Goal: Information Seeking & Learning: Learn about a topic

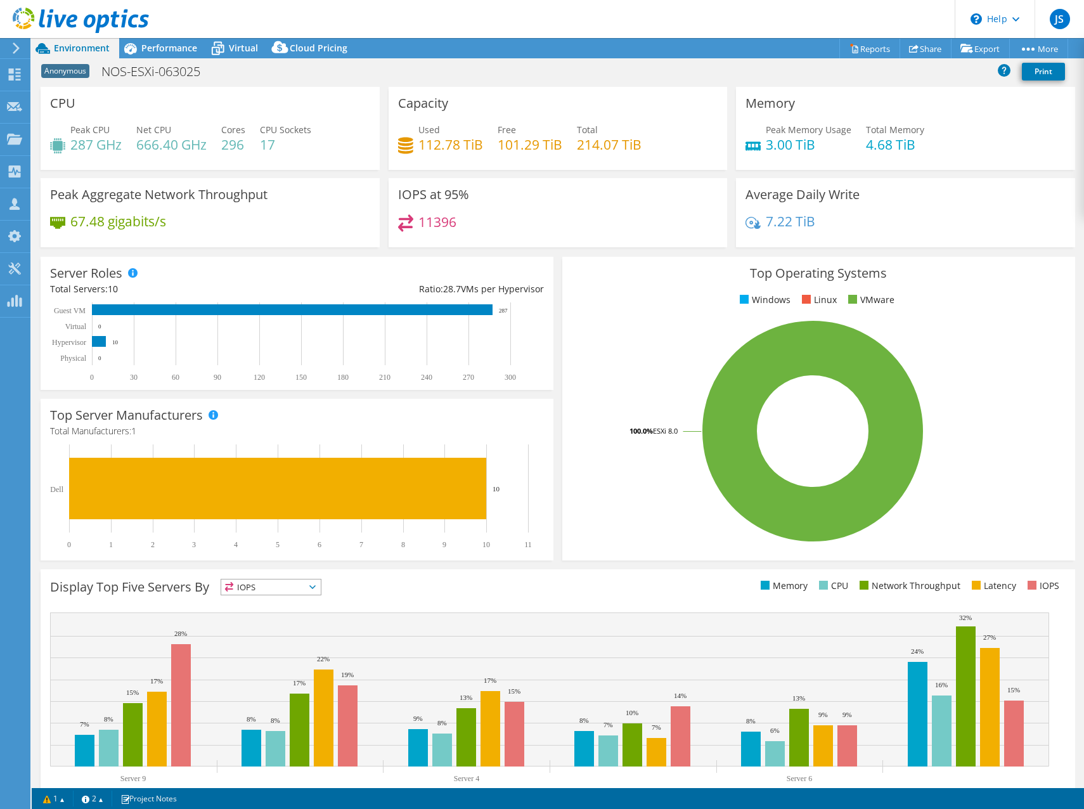
select select "USD"
click at [10, 48] on div at bounding box center [14, 47] width 14 height 11
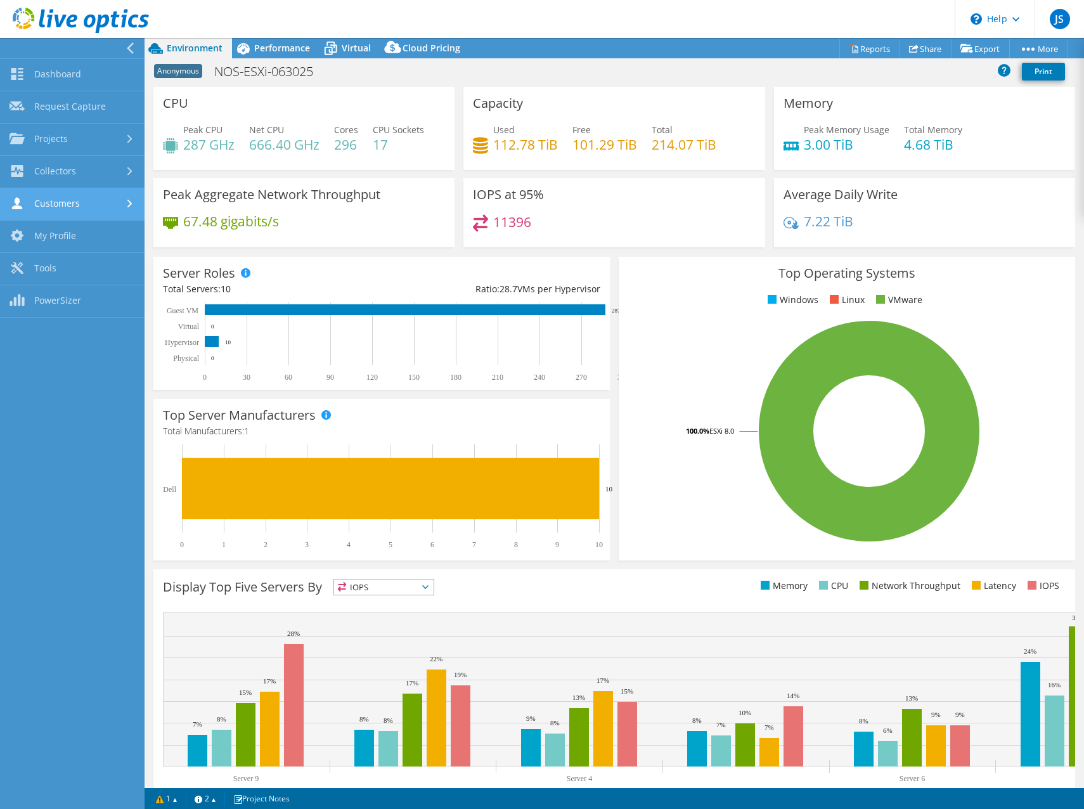
click at [57, 202] on link "Customers" at bounding box center [72, 204] width 144 height 32
click at [48, 172] on link "Collectors" at bounding box center [72, 172] width 144 height 32
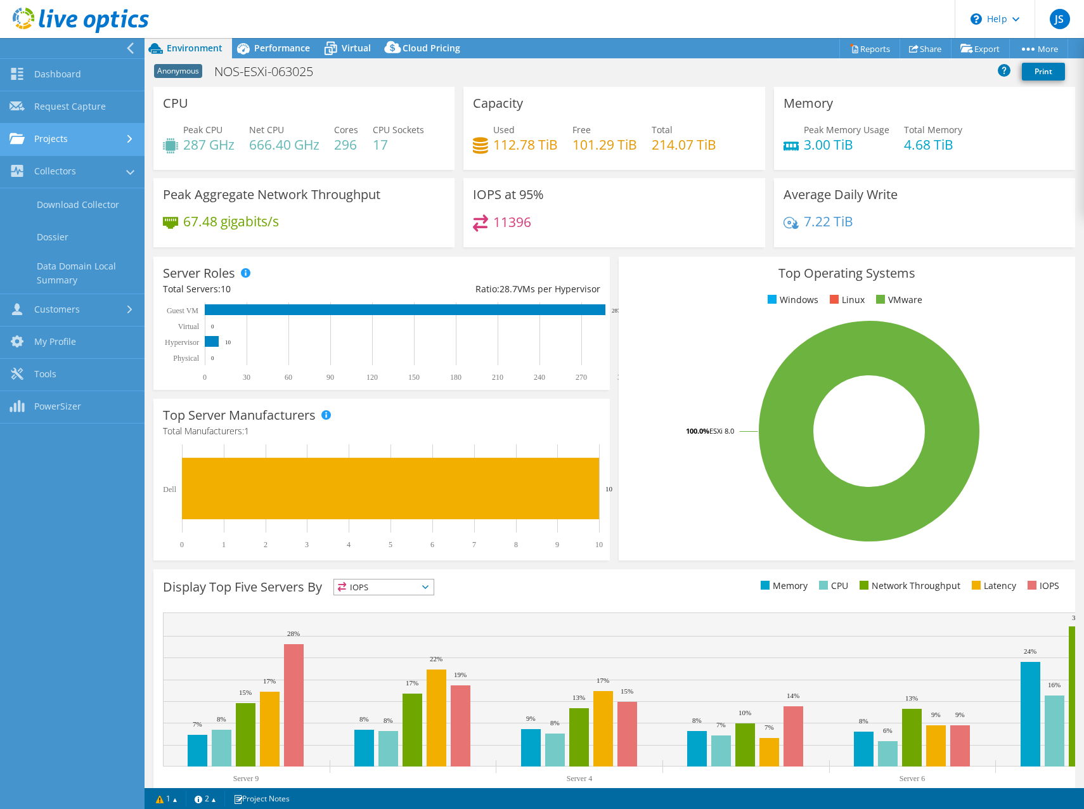
click at [47, 135] on link "Projects" at bounding box center [72, 140] width 144 height 32
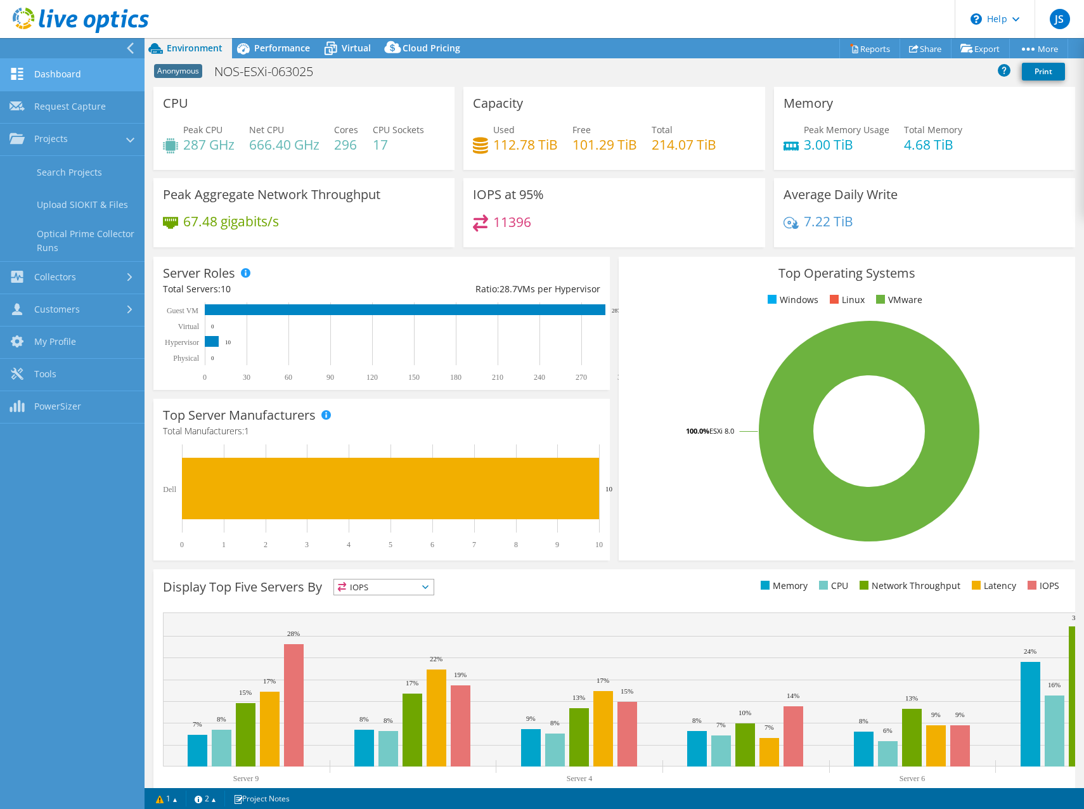
click at [50, 80] on link "Dashboard" at bounding box center [72, 75] width 144 height 32
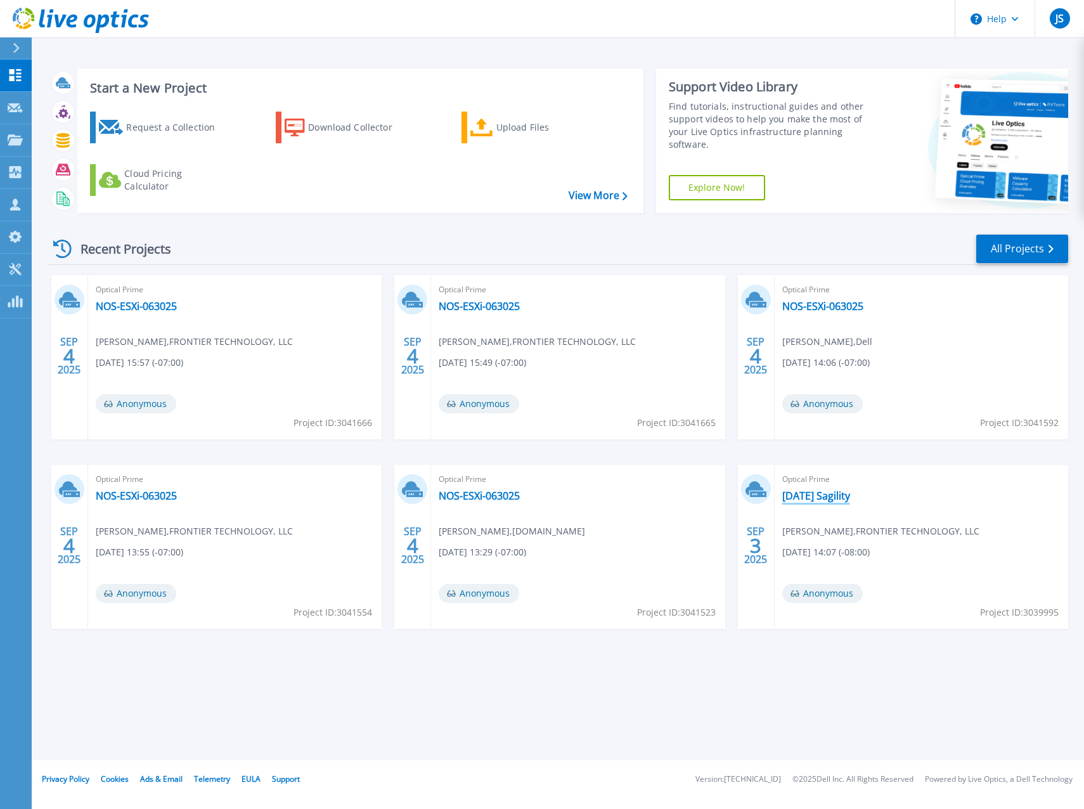
click at [821, 496] on link "[DATE] Sagility" at bounding box center [816, 495] width 68 height 13
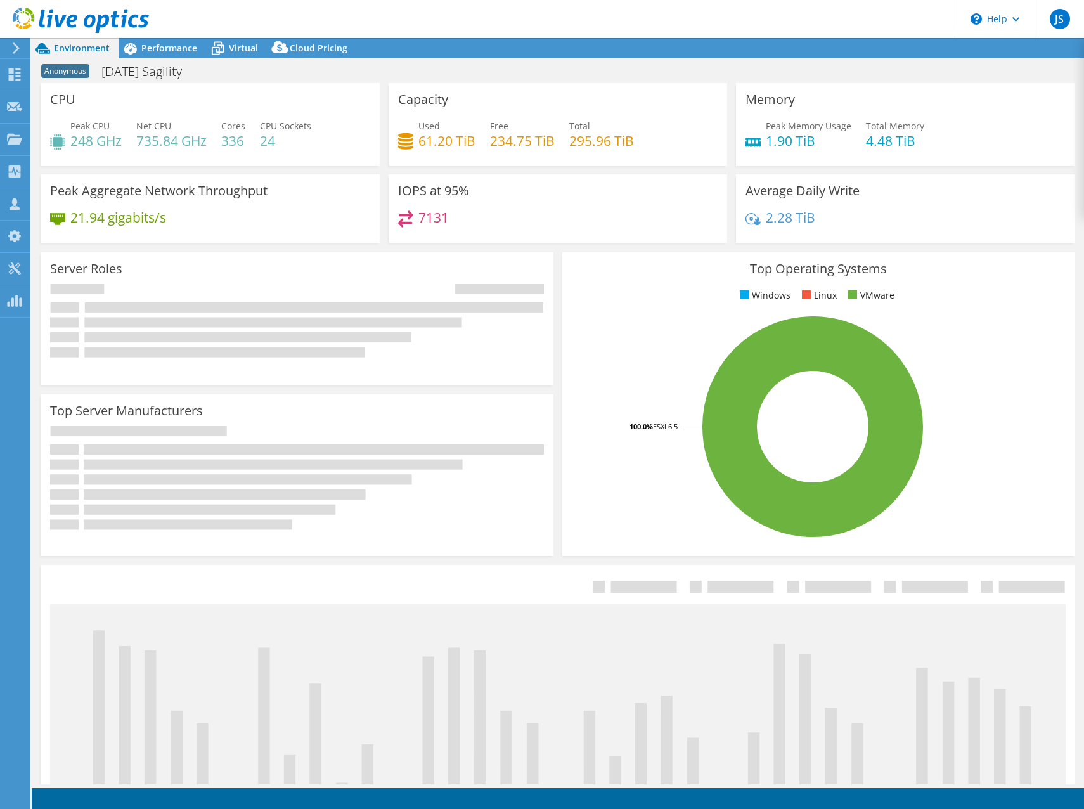
select select "USD"
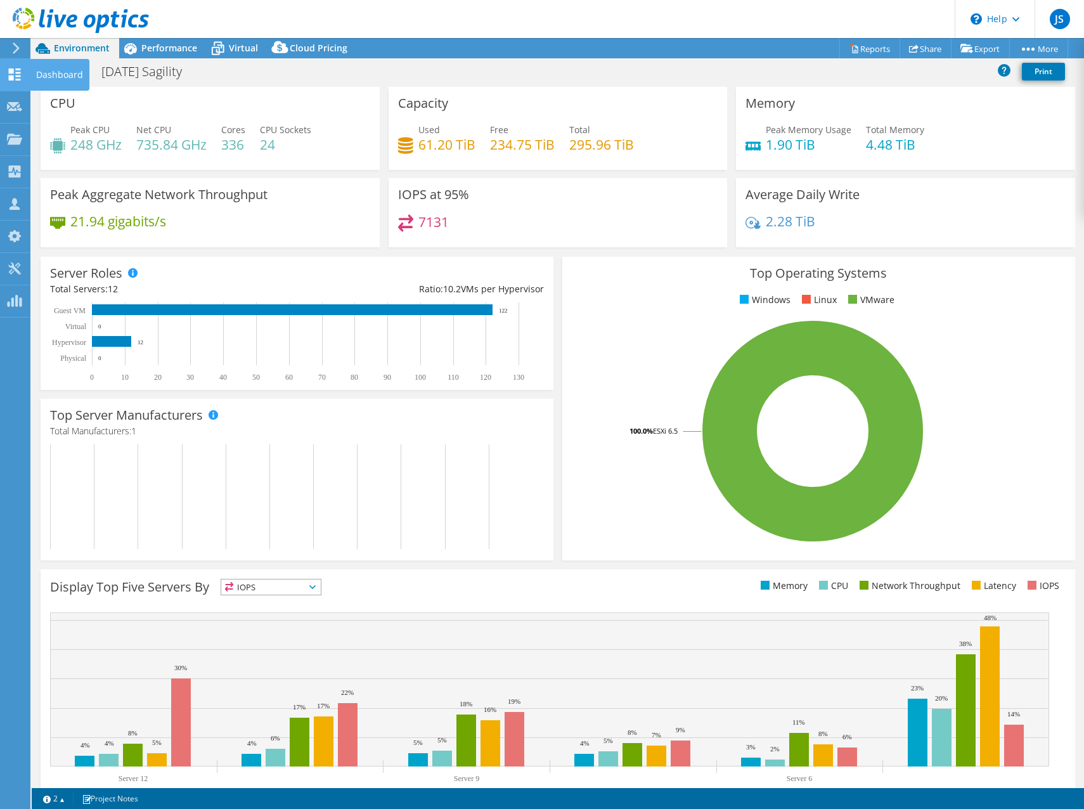
click at [13, 69] on use at bounding box center [15, 74] width 12 height 12
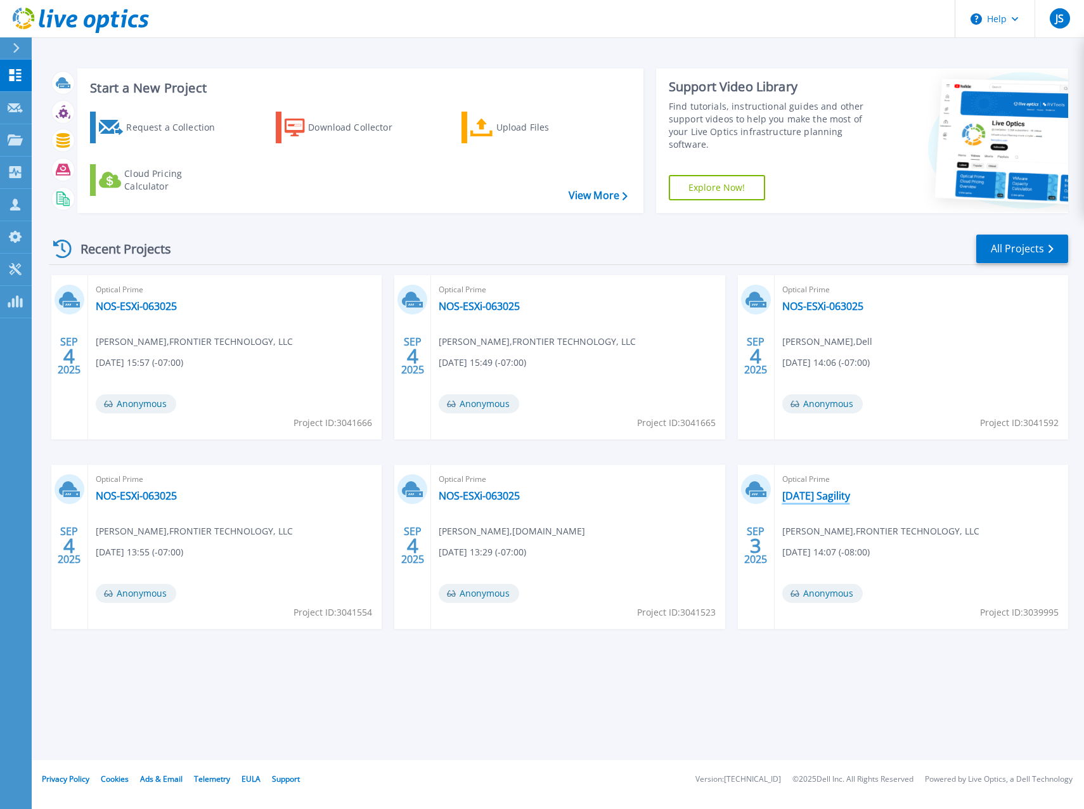
click at [828, 493] on link "[DATE] Sagility" at bounding box center [816, 495] width 68 height 13
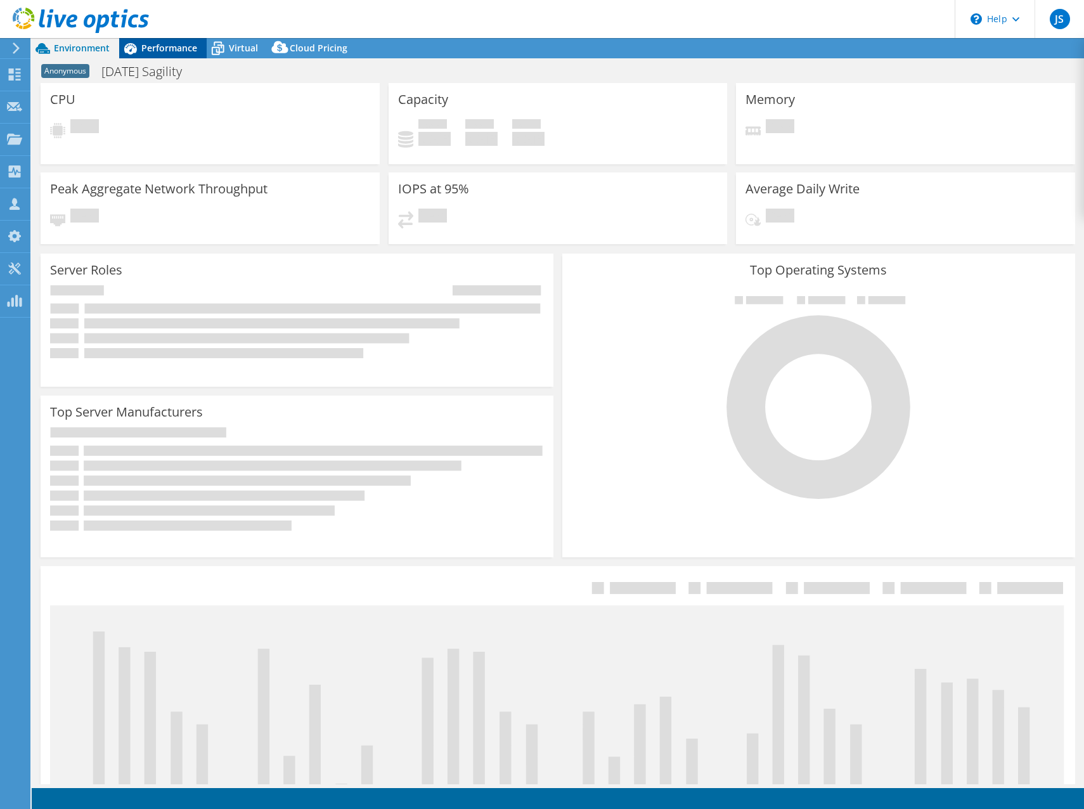
select select "USD"
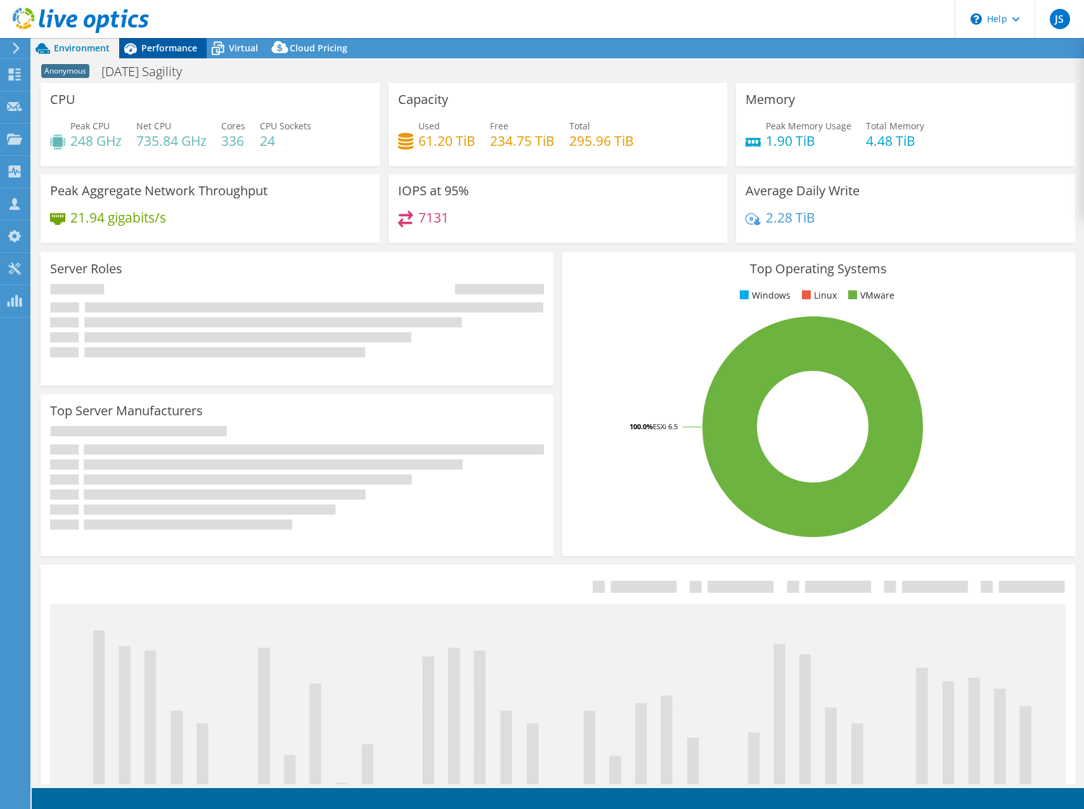
click at [142, 45] on span "Performance" at bounding box center [169, 48] width 56 height 12
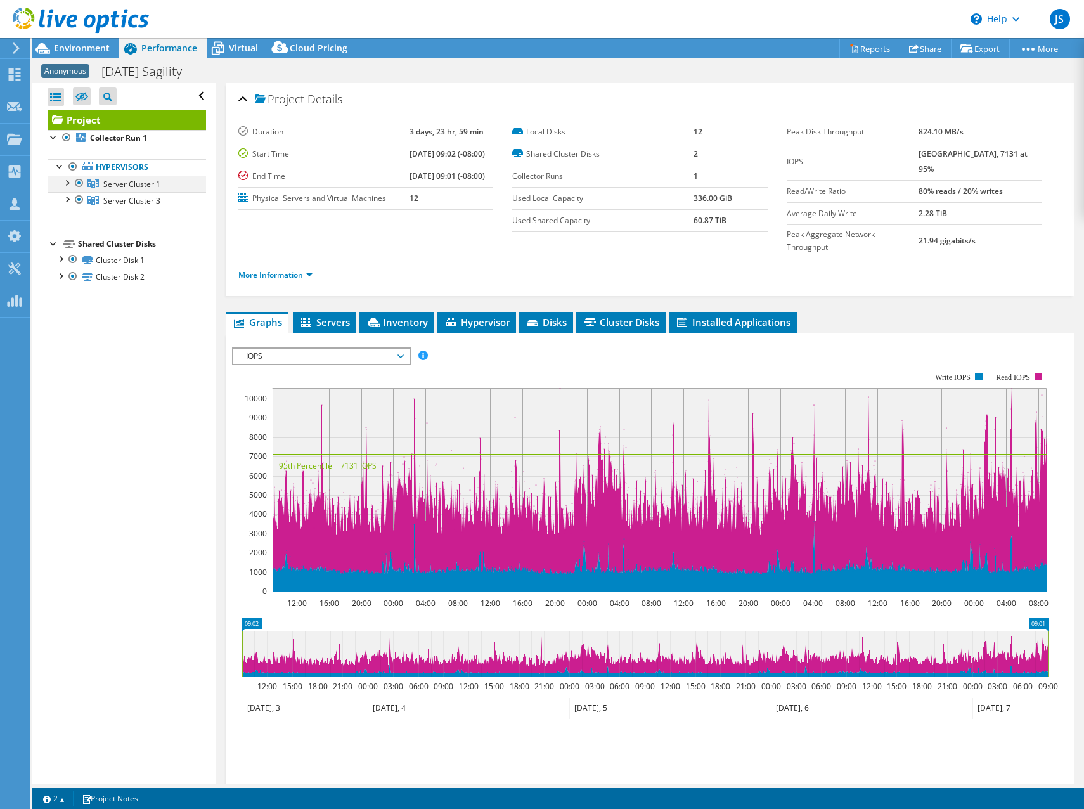
click at [65, 182] on div at bounding box center [66, 182] width 13 height 13
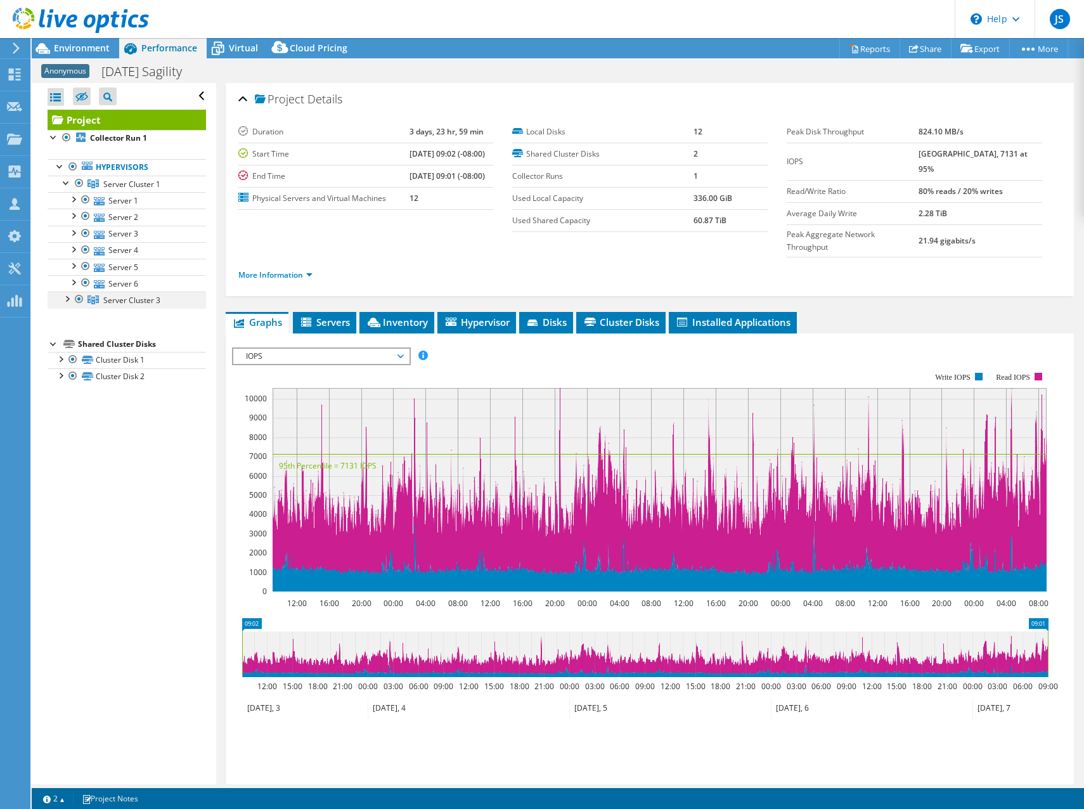
click at [68, 298] on div at bounding box center [66, 298] width 13 height 13
click at [119, 296] on span "Server Cluster 3" at bounding box center [131, 300] width 57 height 11
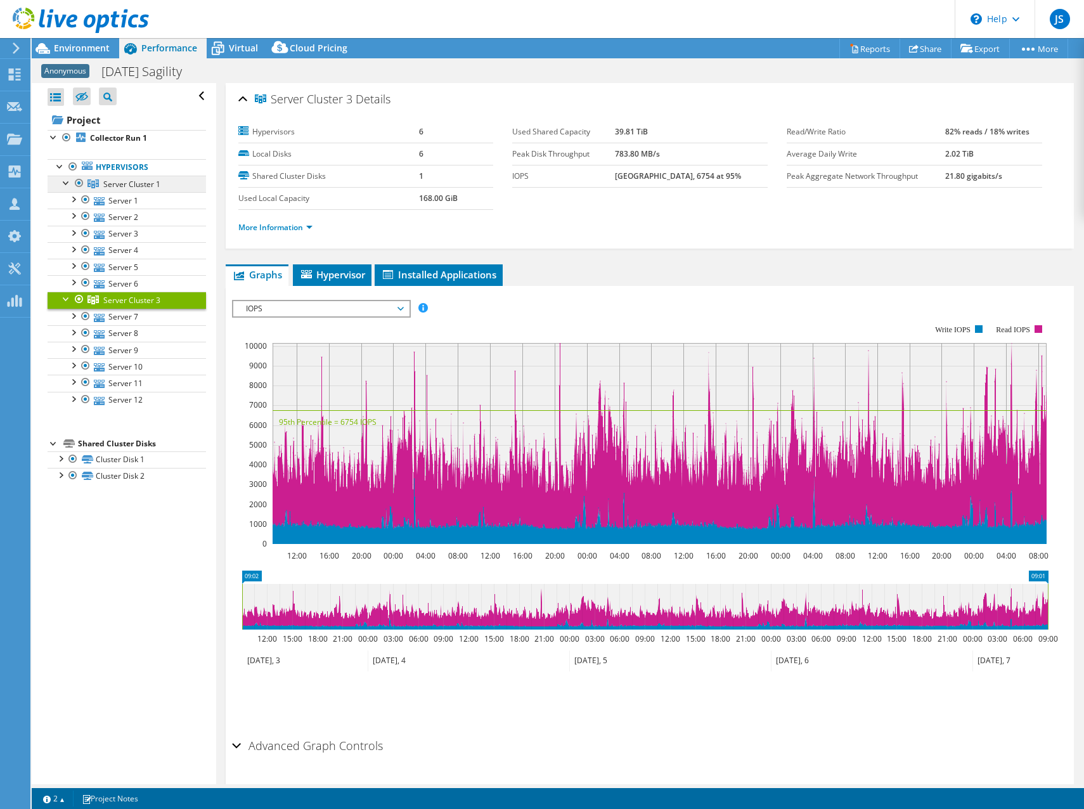
click at [105, 187] on span "Server Cluster 1" at bounding box center [131, 184] width 57 height 11
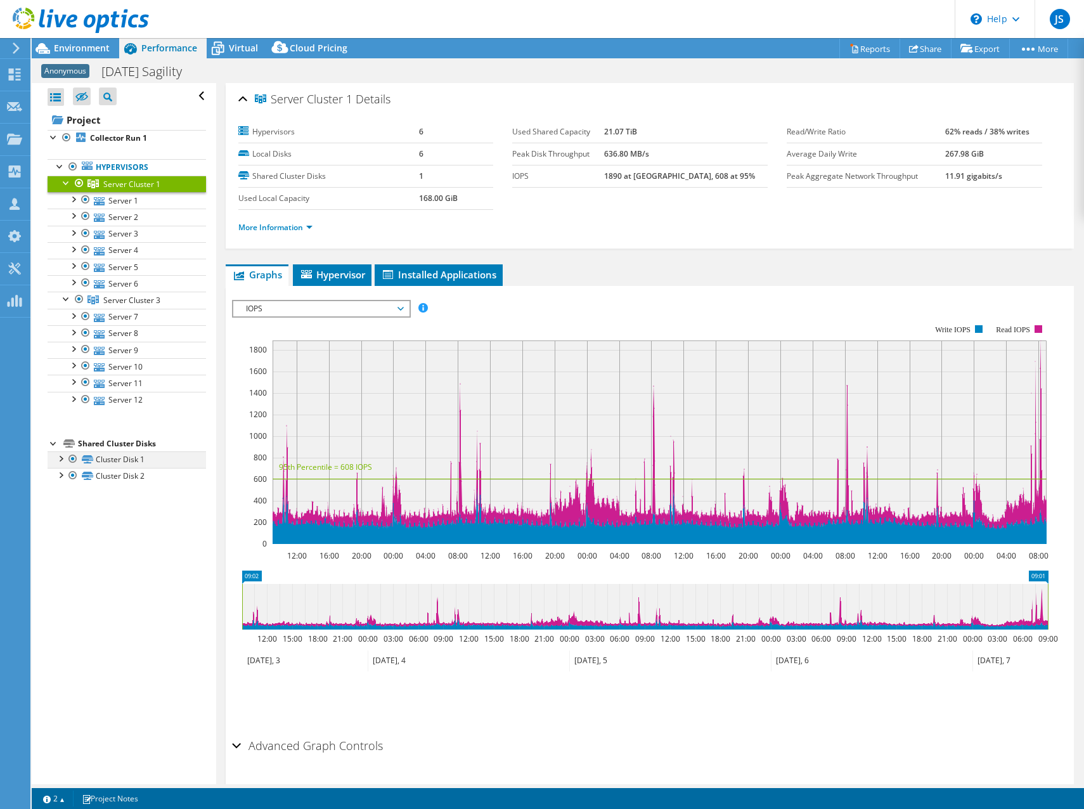
click at [62, 459] on div at bounding box center [60, 457] width 13 height 13
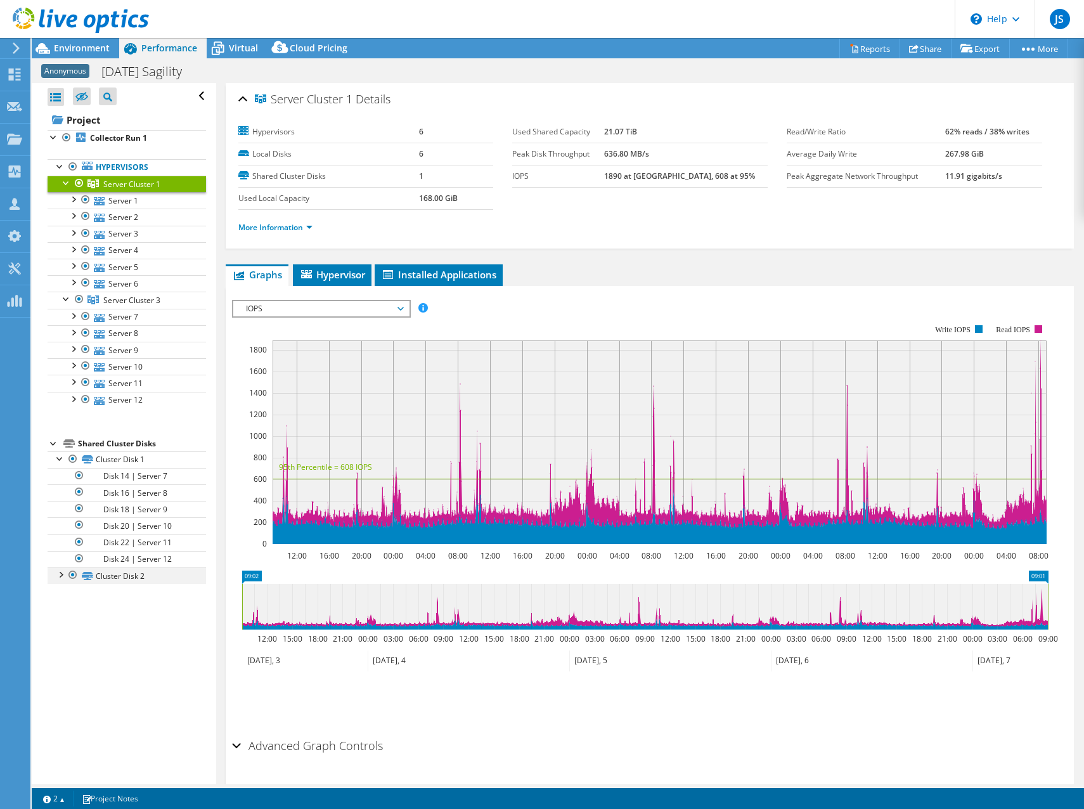
click at [64, 577] on div at bounding box center [60, 573] width 13 height 13
click at [311, 274] on icon at bounding box center [306, 274] width 11 height 8
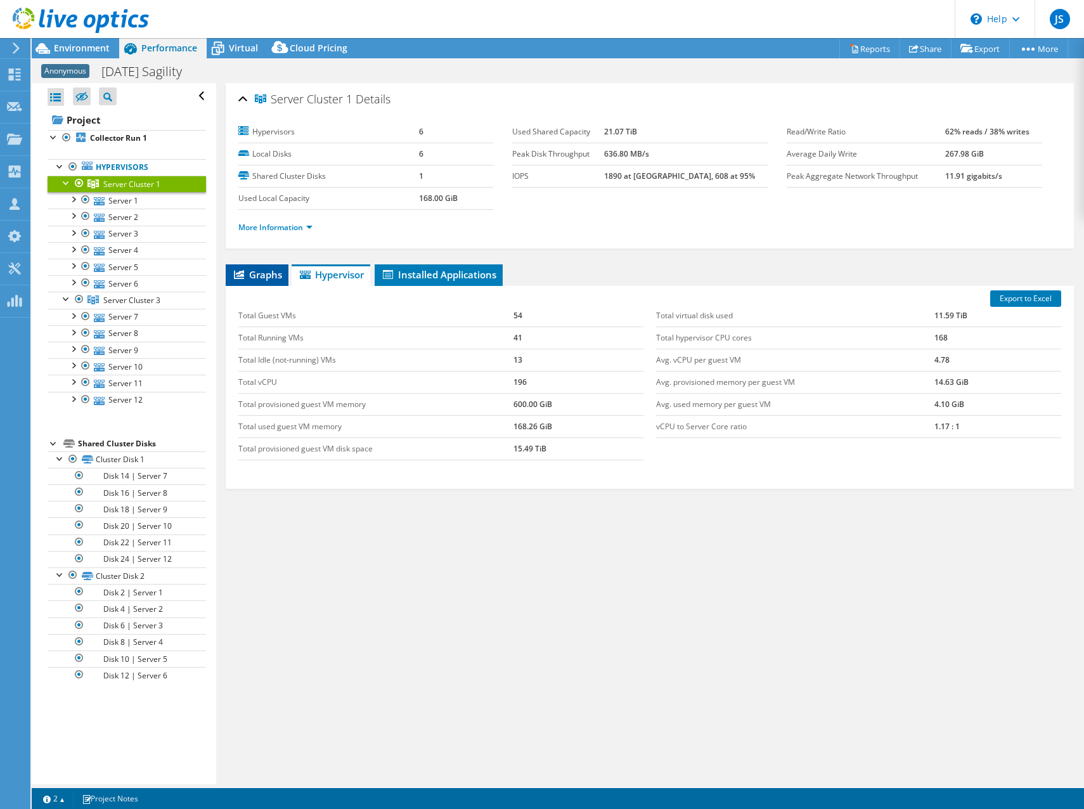
click at [251, 277] on span "Graphs" at bounding box center [257, 274] width 50 height 13
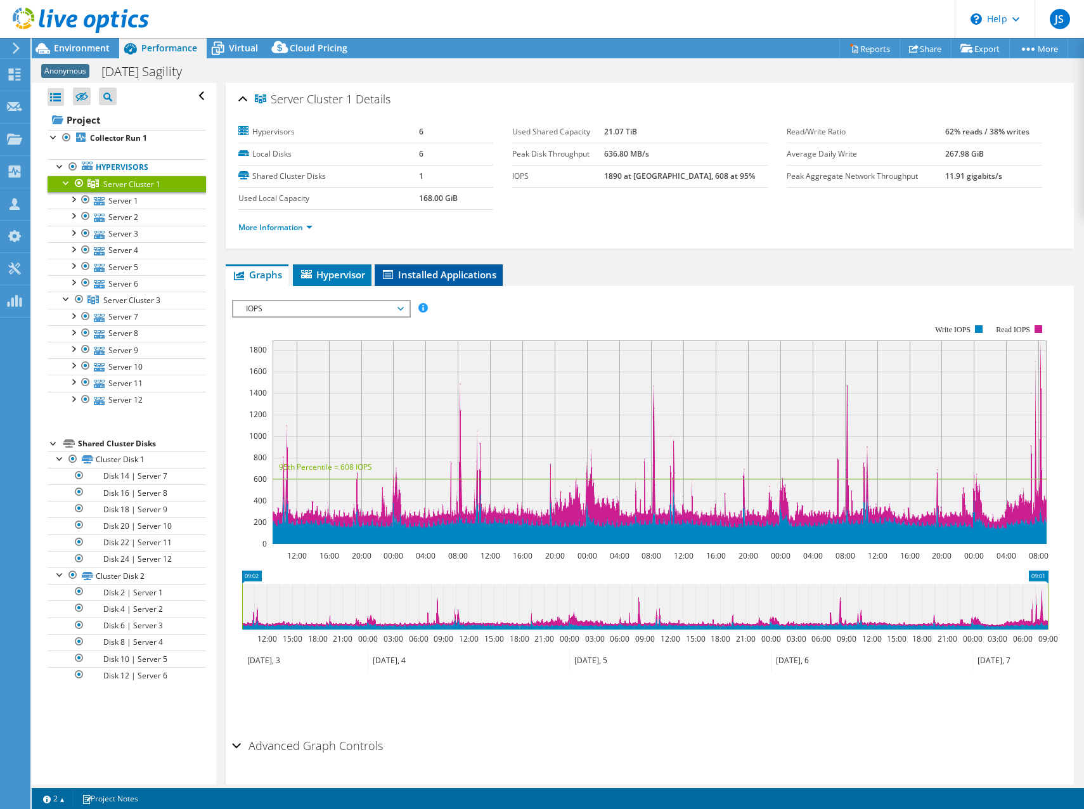
click at [404, 285] on li "Installed Applications" at bounding box center [439, 275] width 128 height 22
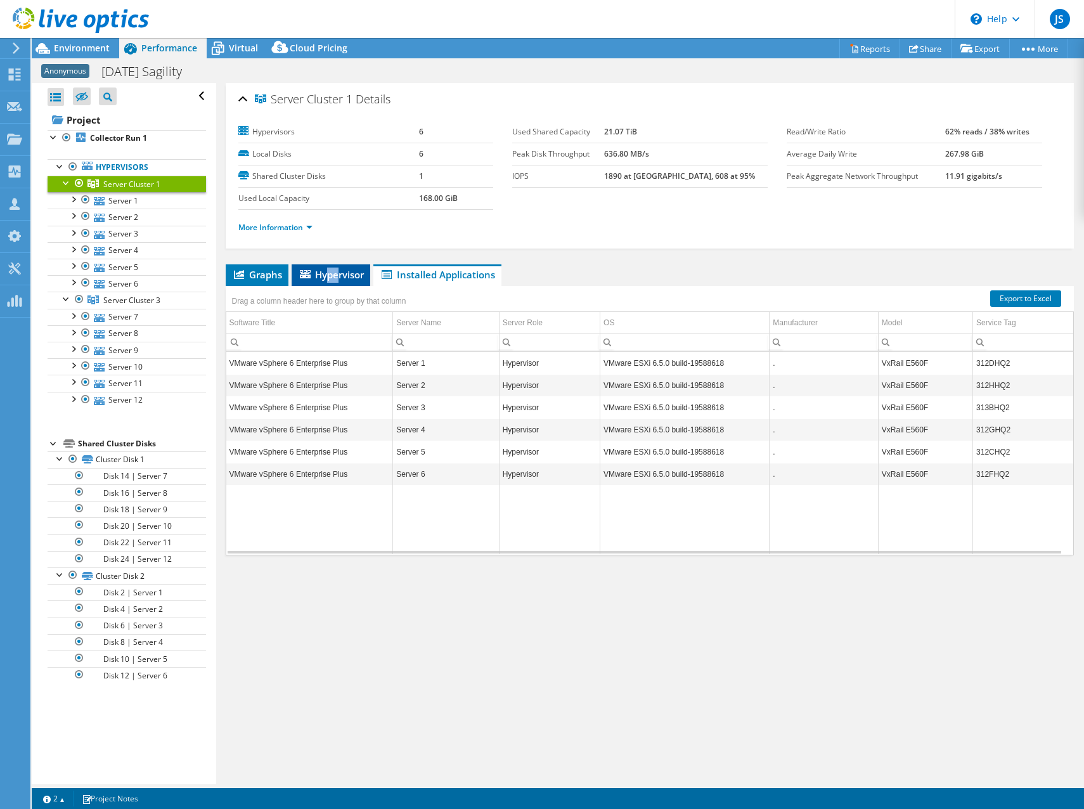
click at [329, 281] on li "Hypervisor" at bounding box center [331, 275] width 79 height 22
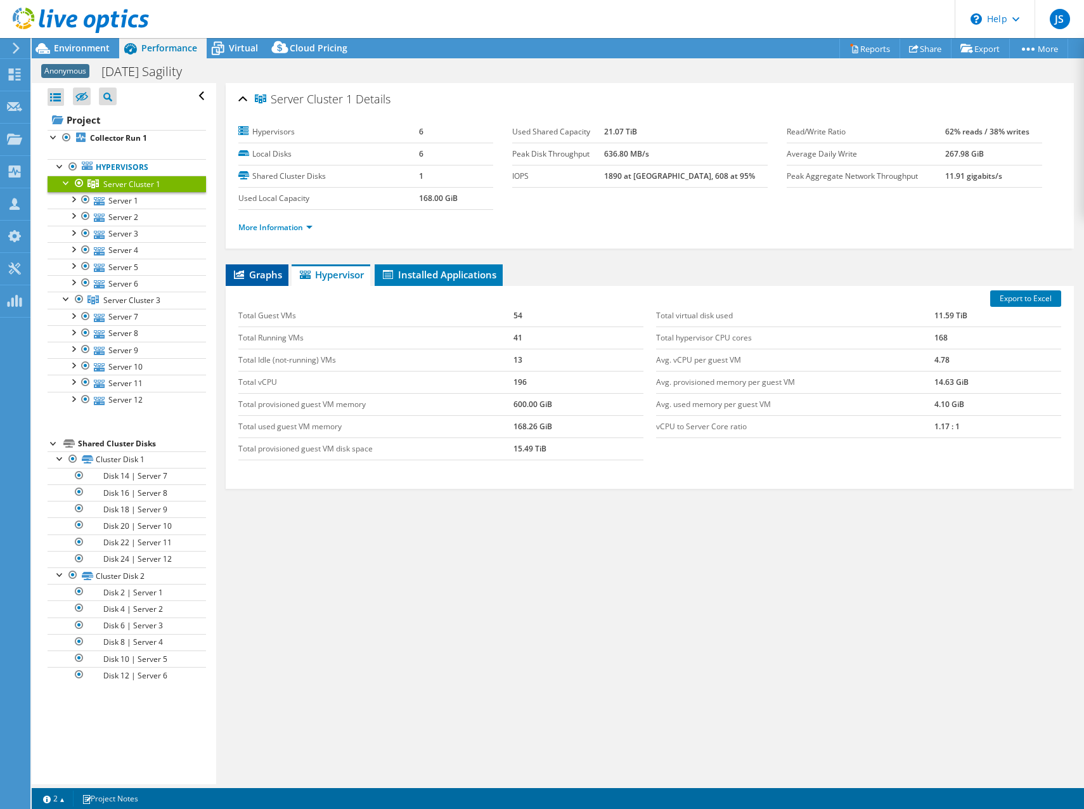
drag, startPoint x: 329, startPoint y: 281, endPoint x: 264, endPoint y: 281, distance: 65.3
click at [264, 281] on li "Graphs" at bounding box center [257, 275] width 63 height 22
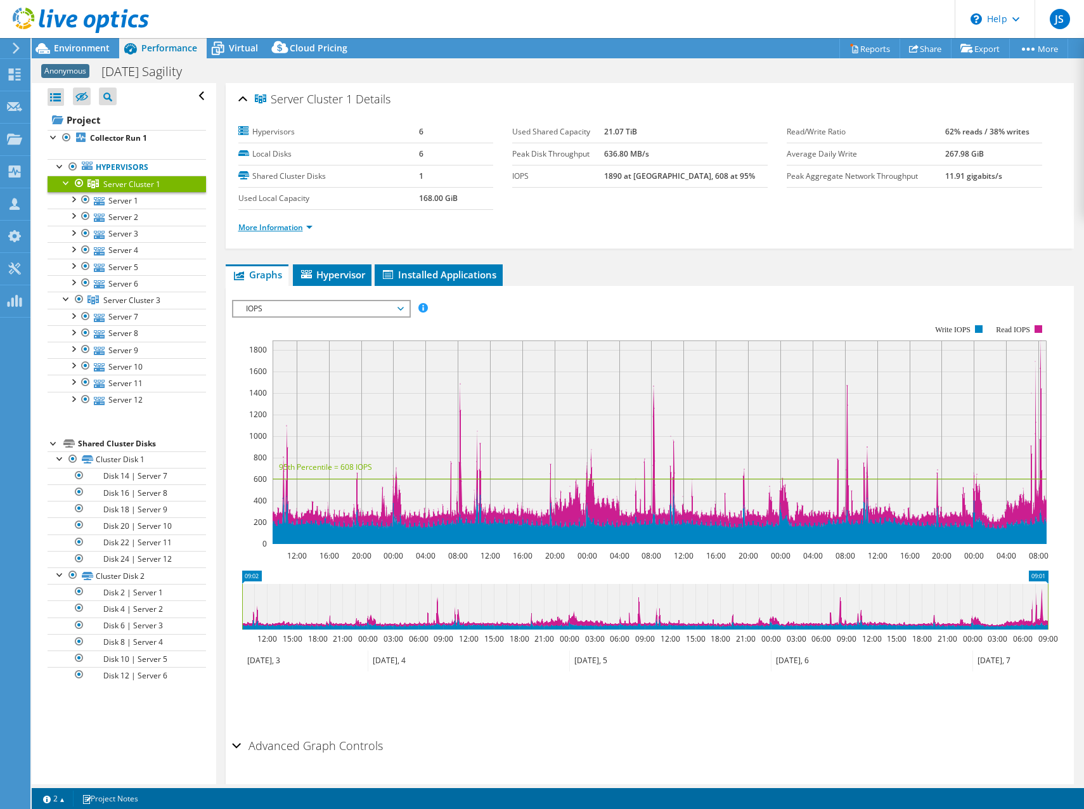
click at [279, 228] on link "More Information" at bounding box center [275, 227] width 74 height 11
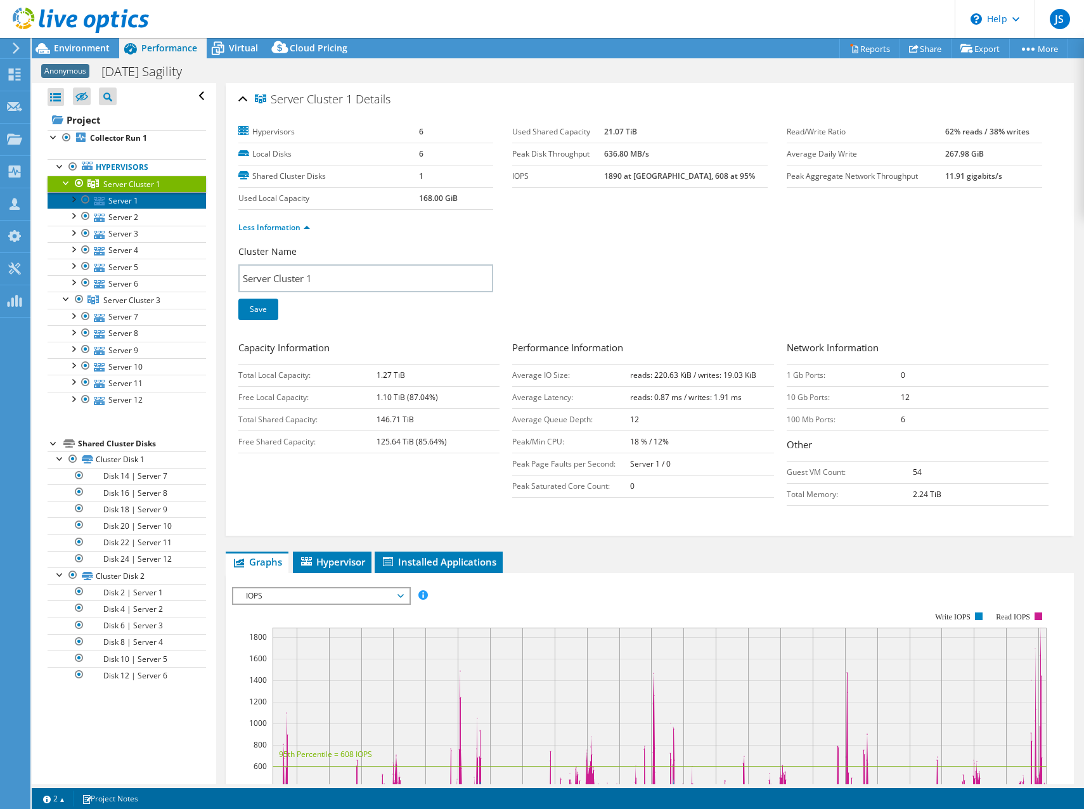
click at [148, 200] on link "Server 1" at bounding box center [127, 200] width 158 height 16
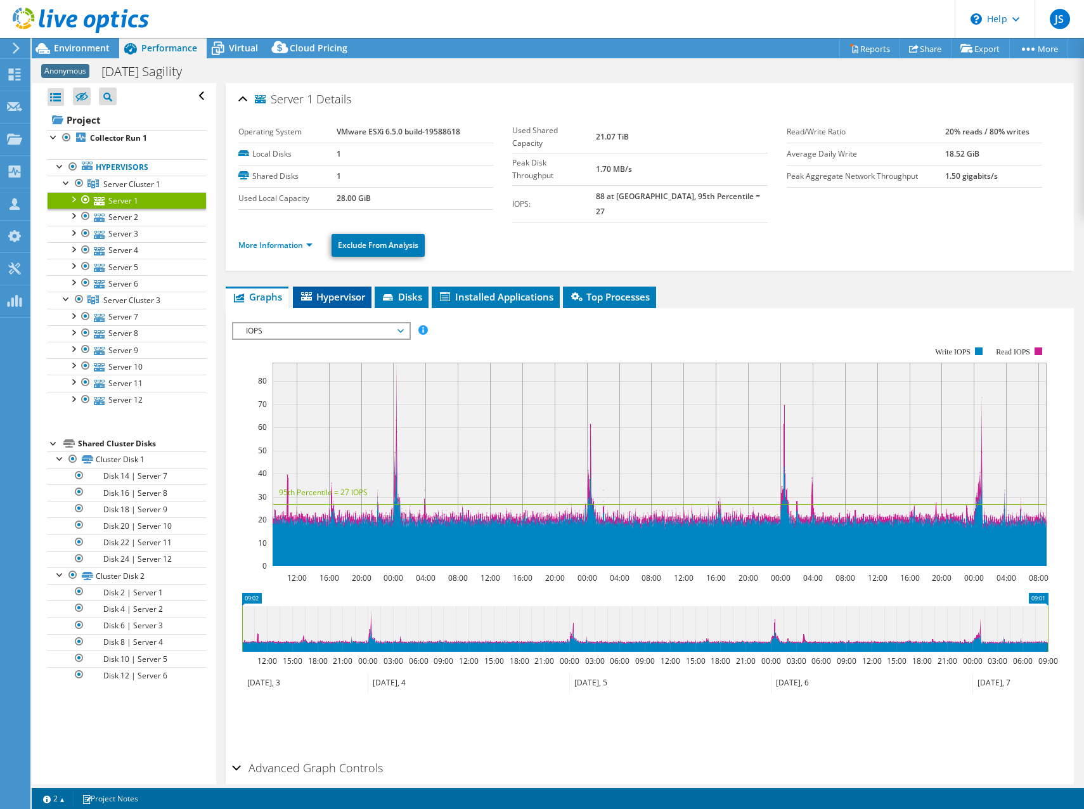
click at [327, 290] on span "Hypervisor" at bounding box center [332, 296] width 66 height 13
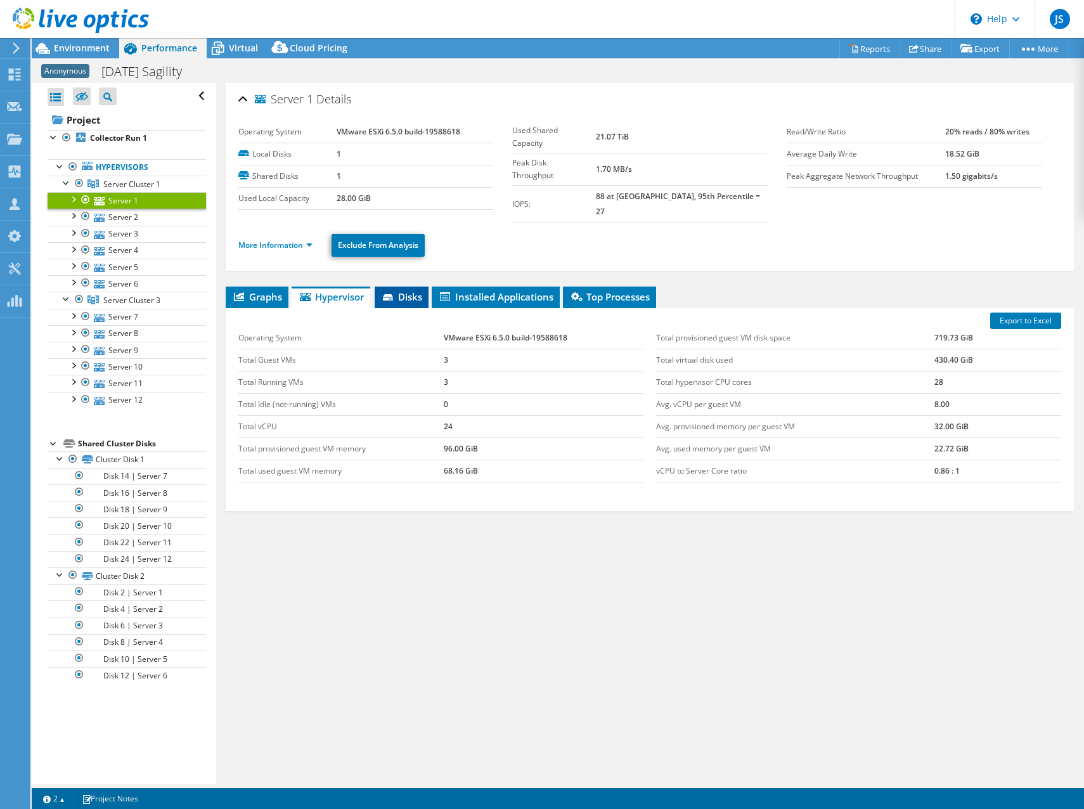
click at [408, 290] on span "Disks" at bounding box center [401, 296] width 41 height 13
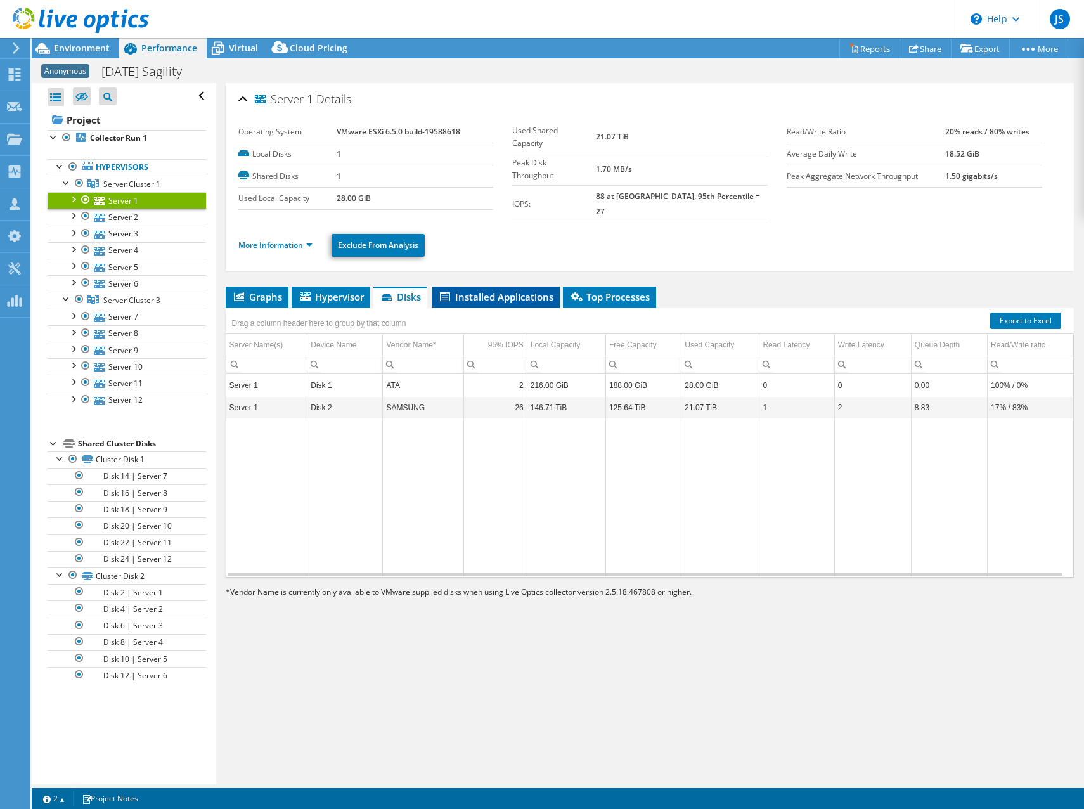
click at [477, 290] on span "Installed Applications" at bounding box center [495, 296] width 115 height 13
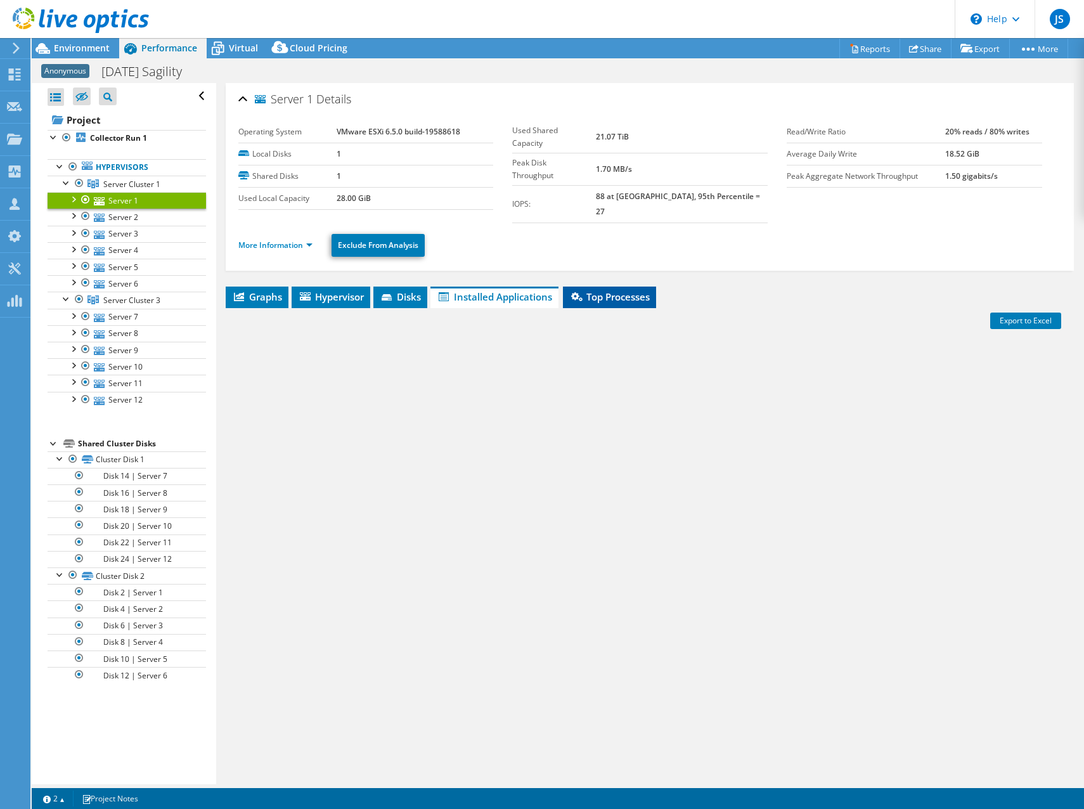
click at [594, 286] on li "Top Processes" at bounding box center [609, 297] width 93 height 22
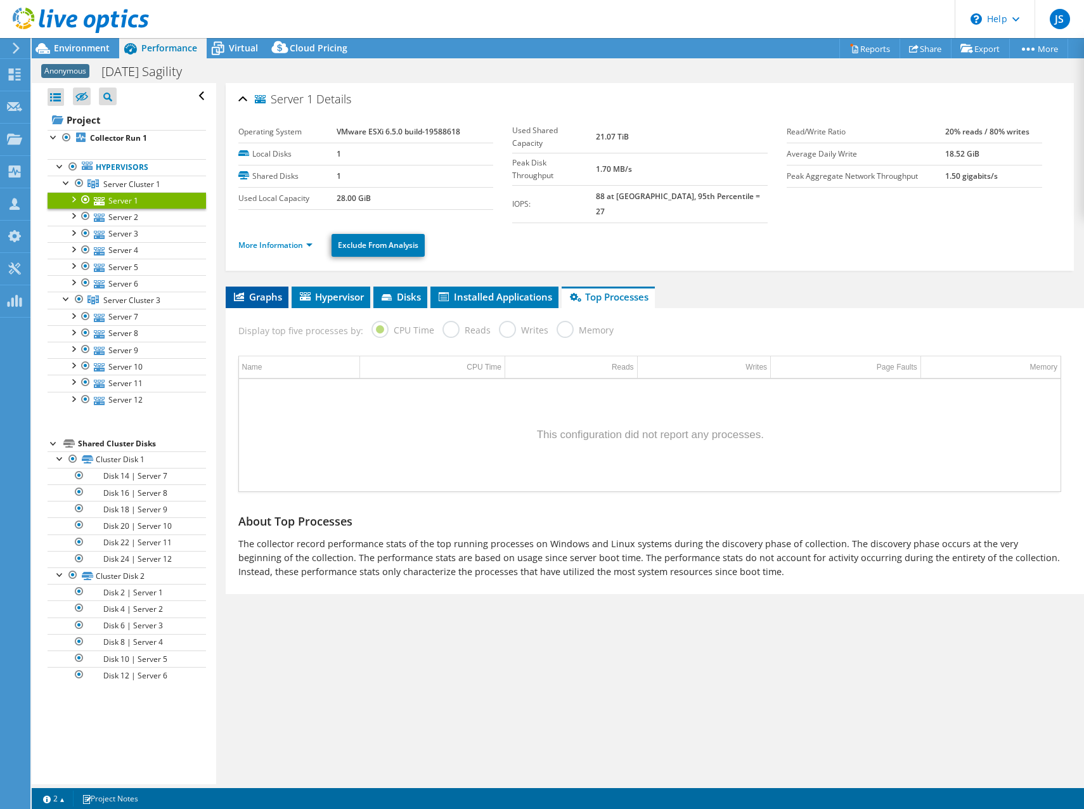
click at [266, 290] on span "Graphs" at bounding box center [257, 296] width 50 height 13
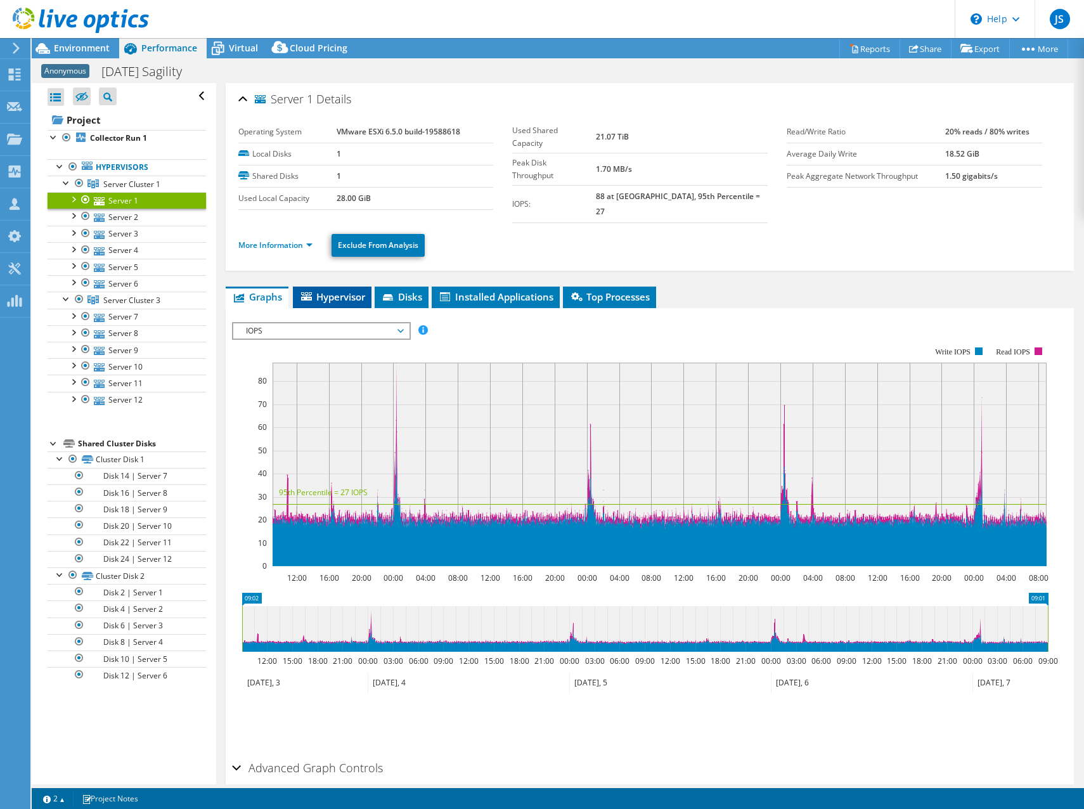
click at [340, 290] on span "Hypervisor" at bounding box center [332, 296] width 66 height 13
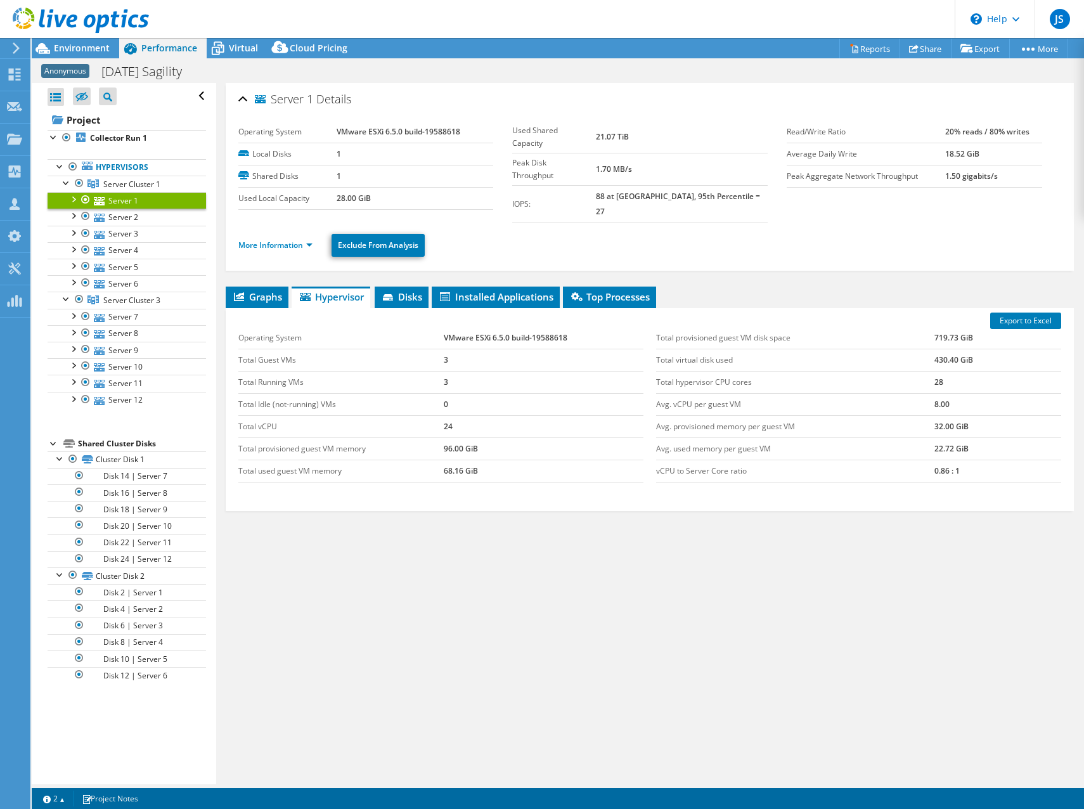
click at [282, 231] on ul "More Information Exclude From Analysis" at bounding box center [649, 244] width 823 height 26
drag, startPoint x: 282, startPoint y: 225, endPoint x: 279, endPoint y: 231, distance: 6.8
click at [279, 240] on link "More Information" at bounding box center [275, 245] width 74 height 11
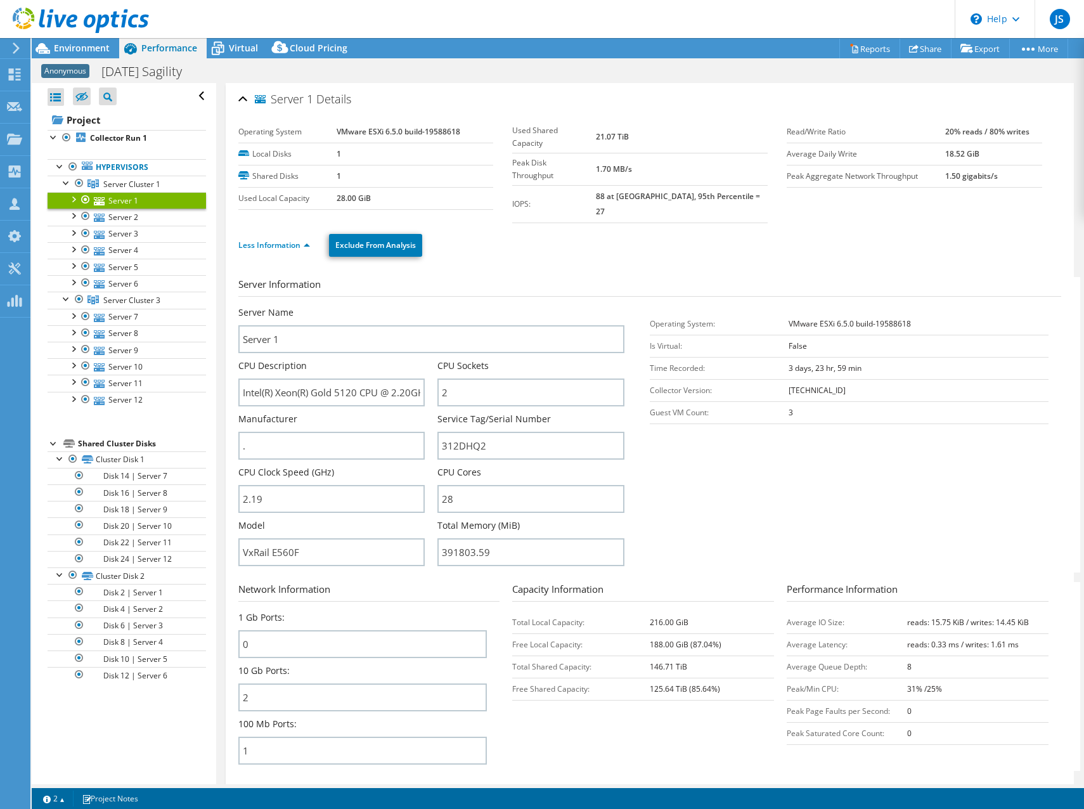
click at [635, 231] on ul "Less Information Exclude From Analysis" at bounding box center [649, 244] width 823 height 26
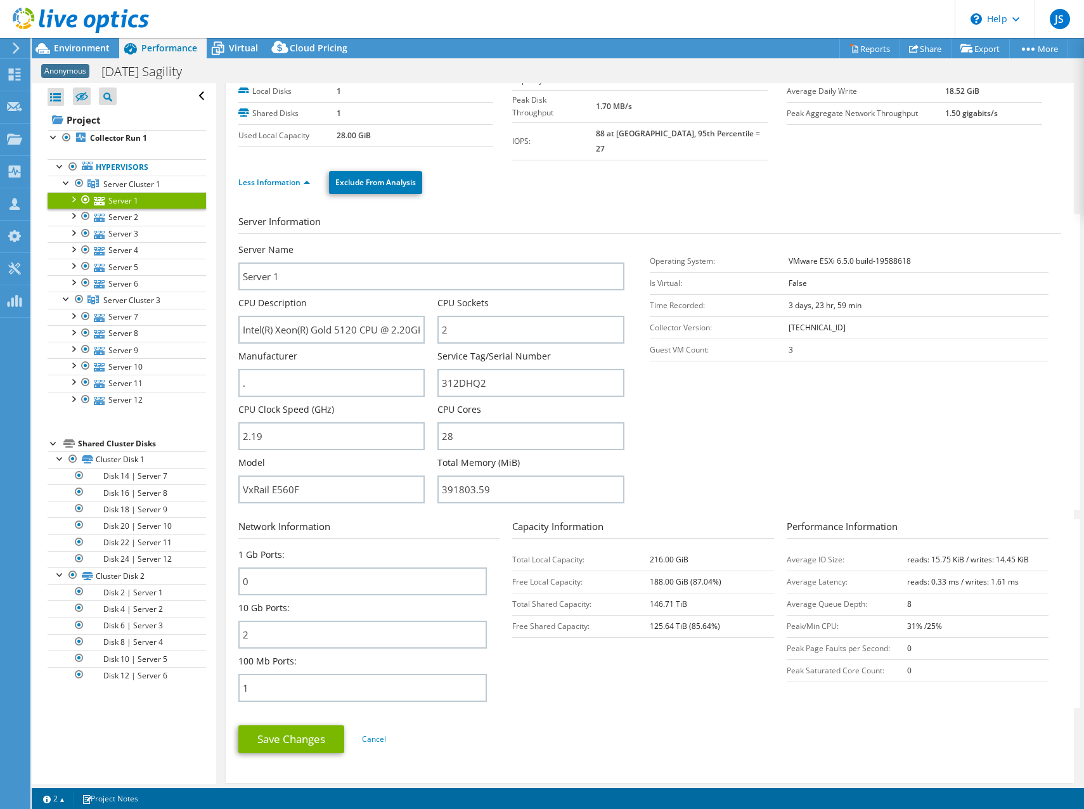
scroll to position [63, 0]
click at [132, 211] on link "Server 2" at bounding box center [127, 216] width 158 height 16
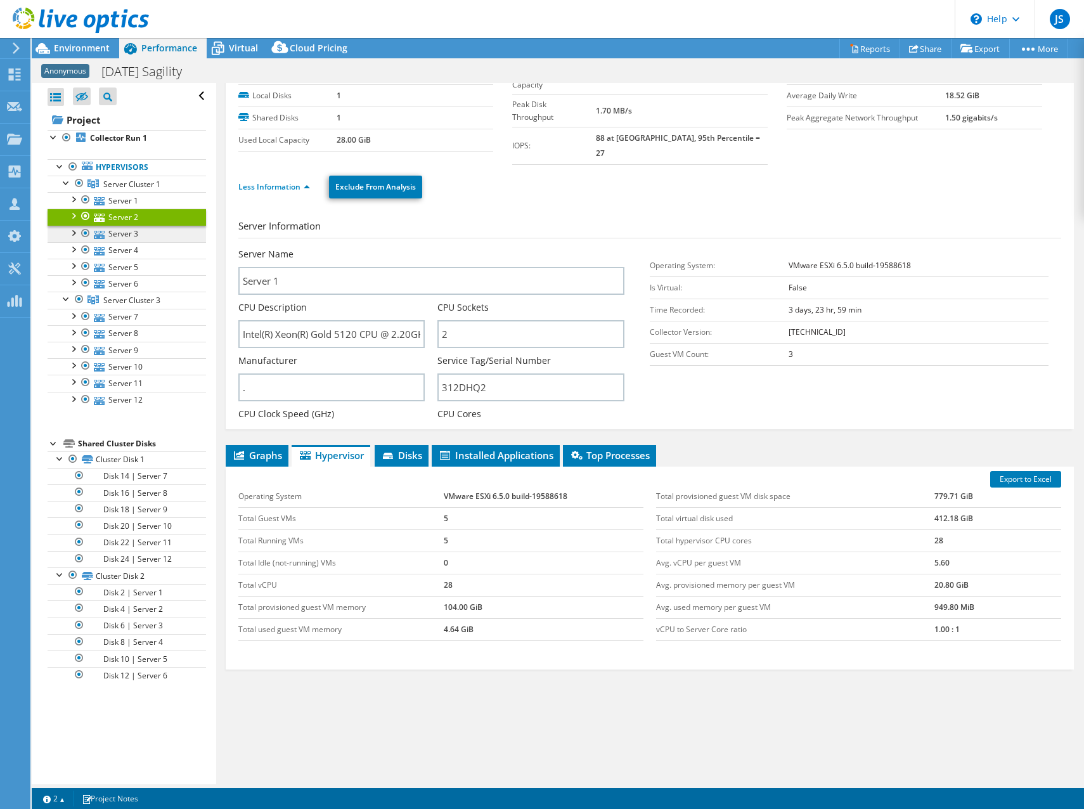
scroll to position [0, 0]
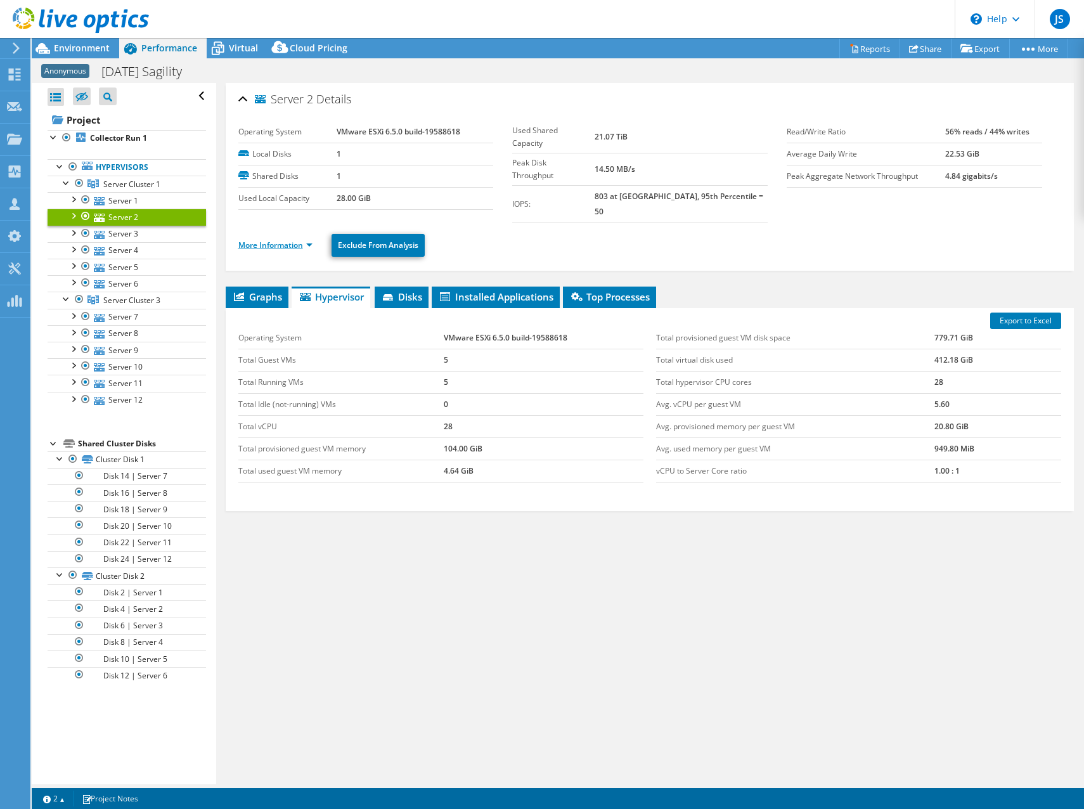
click at [278, 240] on link "More Information" at bounding box center [275, 245] width 74 height 11
